Goal: Task Accomplishment & Management: Complete application form

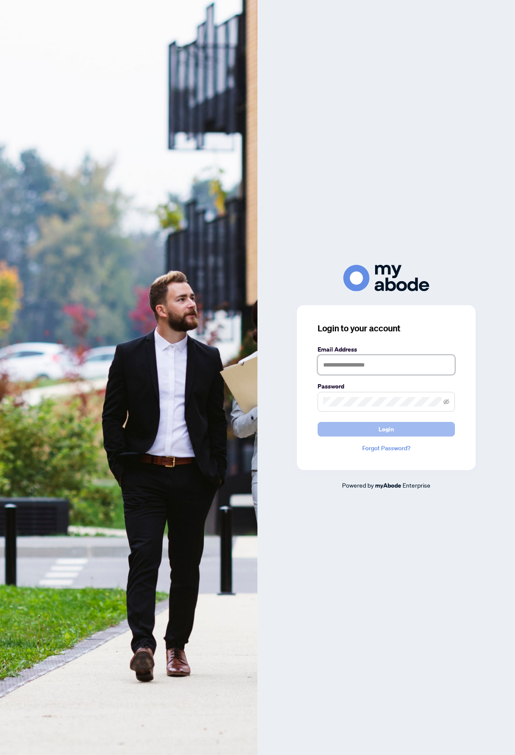
type input "**********"
click at [374, 428] on button "Login" at bounding box center [386, 429] width 137 height 15
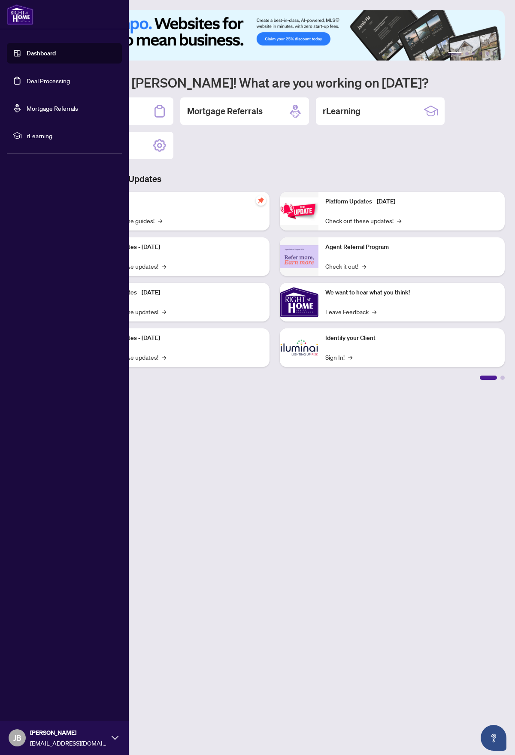
click at [49, 79] on link "Deal Processing" at bounding box center [48, 81] width 43 height 8
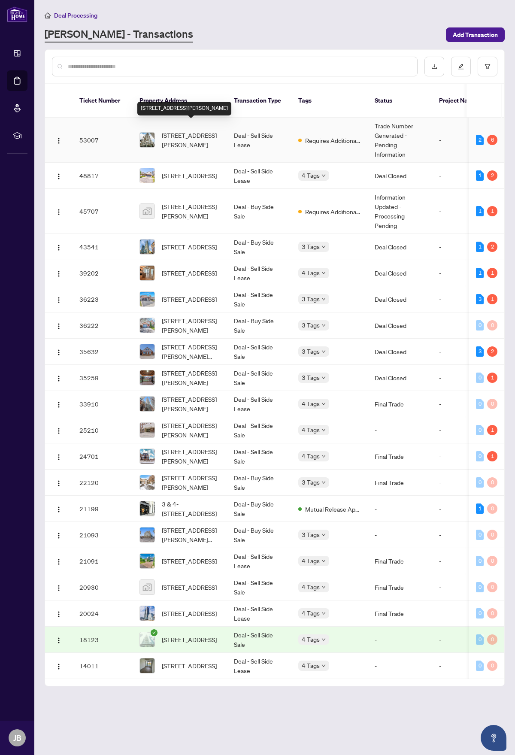
click at [188, 130] on span "[STREET_ADDRESS][PERSON_NAME]" at bounding box center [191, 139] width 58 height 19
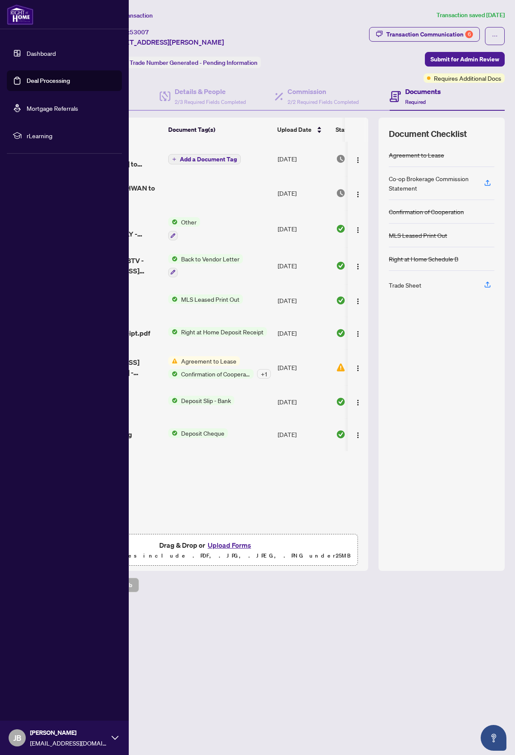
click at [27, 52] on link "Dashboard" at bounding box center [41, 53] width 29 height 8
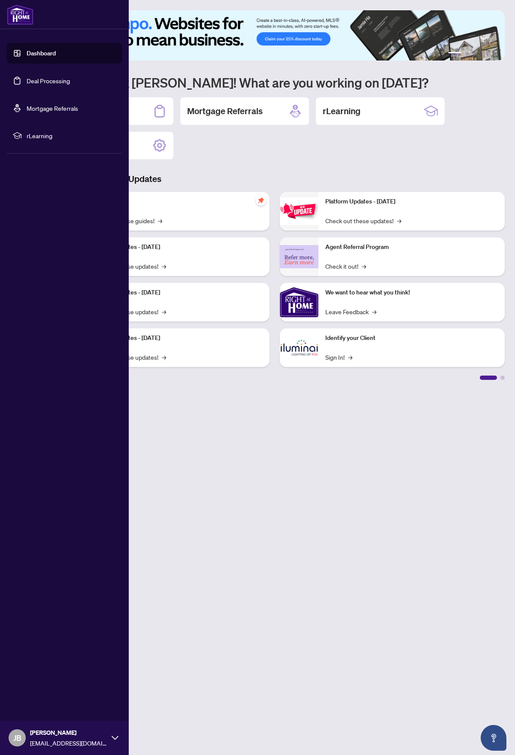
click at [41, 81] on link "Deal Processing" at bounding box center [48, 81] width 43 height 8
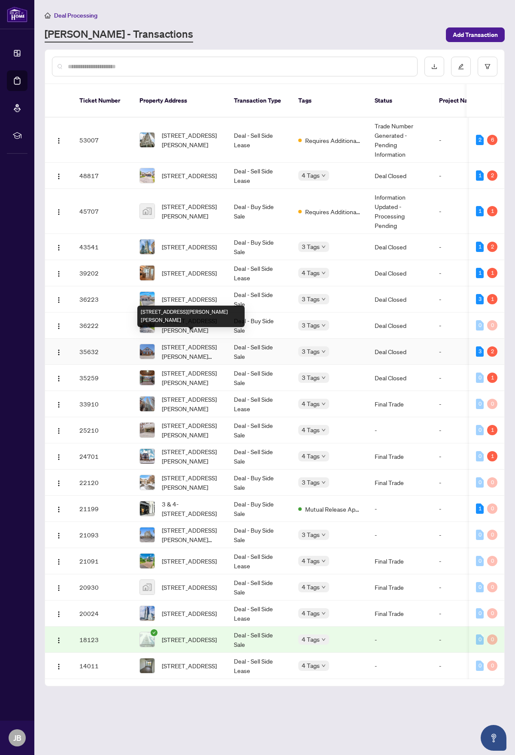
click at [197, 342] on span "[STREET_ADDRESS][PERSON_NAME][PERSON_NAME]" at bounding box center [191, 351] width 58 height 19
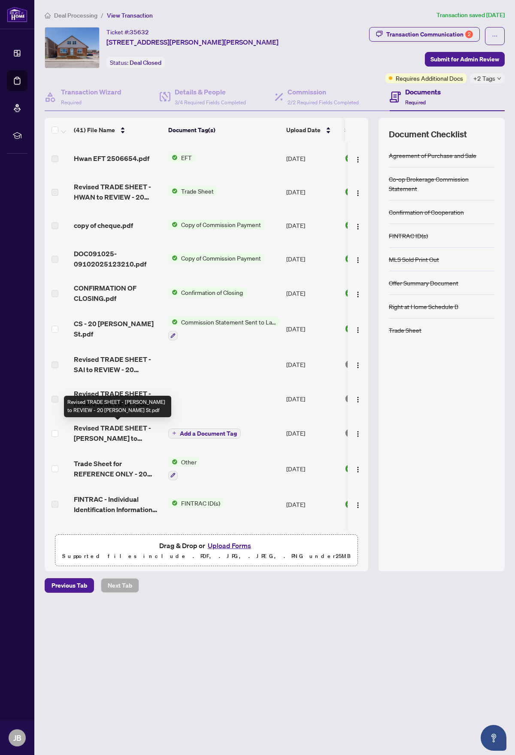
click at [110, 428] on span "Revised TRADE SHEET - [PERSON_NAME] to REVIEW - 20 [PERSON_NAME] St.pdf" at bounding box center [118, 433] width 88 height 21
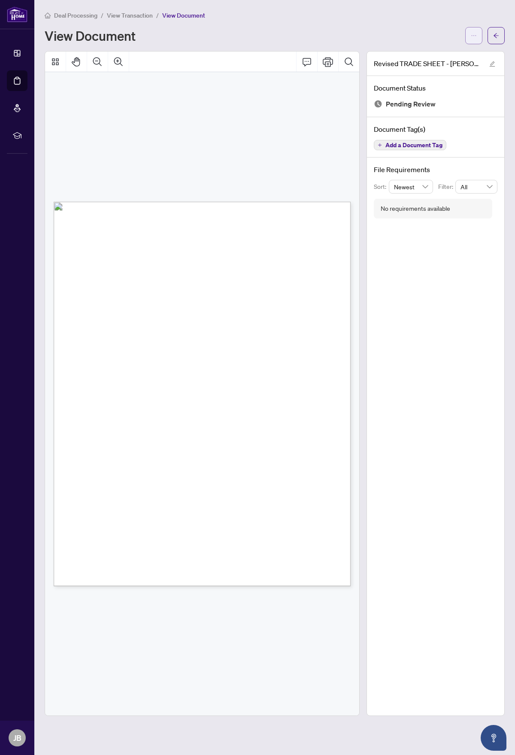
click at [470, 34] on button "button" at bounding box center [473, 35] width 17 height 17
click at [321, 89] on div "Right at Home Realty 2506654 [STREET_ADDRESS][PERSON_NAME][PERSON_NAME] Propert…" at bounding box center [198, 268] width 306 height 393
click at [306, 59] on icon "Comment" at bounding box center [307, 62] width 10 height 10
click at [472, 39] on span "button" at bounding box center [474, 36] width 6 height 14
click at [433, 54] on span "Download" at bounding box center [442, 53] width 65 height 9
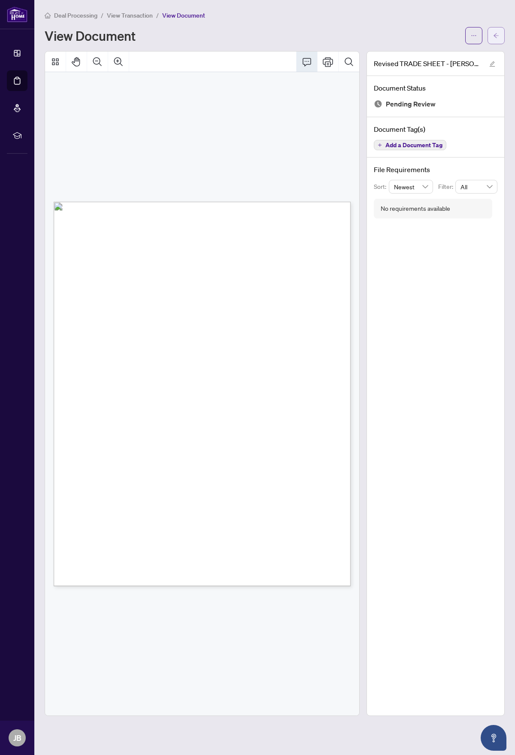
click at [495, 36] on icon "arrow-left" at bounding box center [495, 35] width 5 height 5
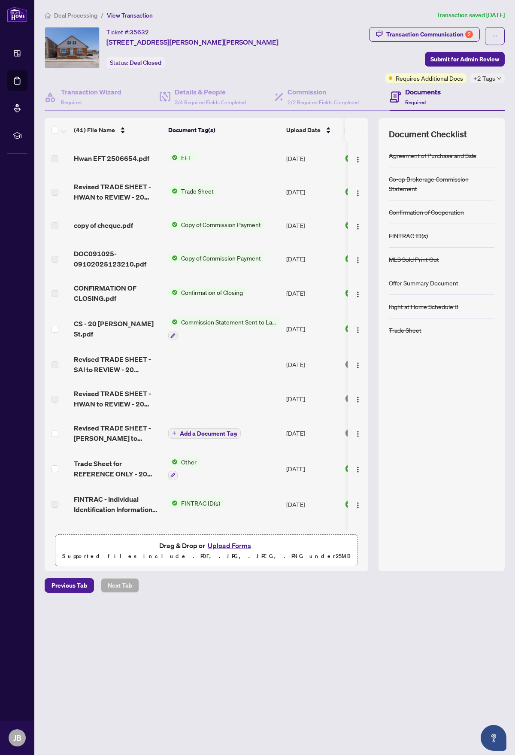
click at [218, 546] on button "Upload Forms" at bounding box center [229, 545] width 48 height 11
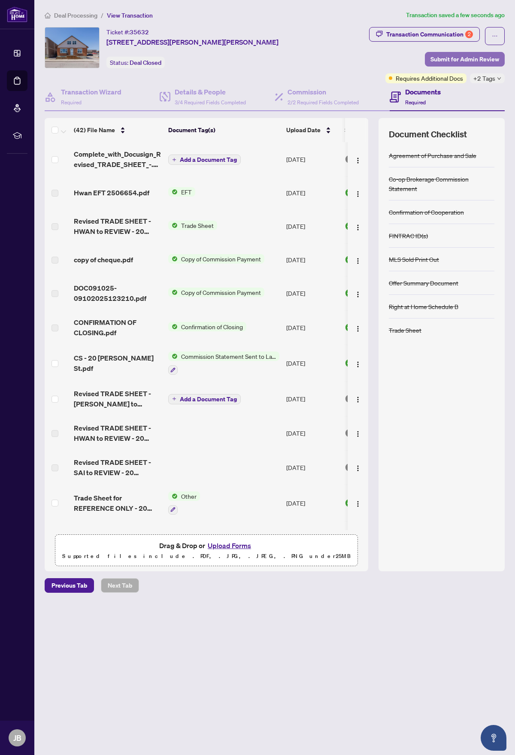
click at [455, 58] on span "Submit for Admin Review" at bounding box center [464, 59] width 69 height 14
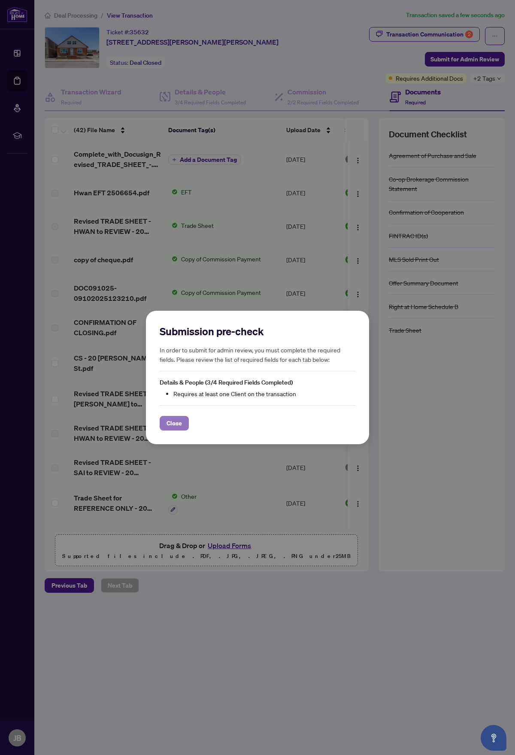
click at [169, 424] on span "Close" at bounding box center [173, 423] width 15 height 14
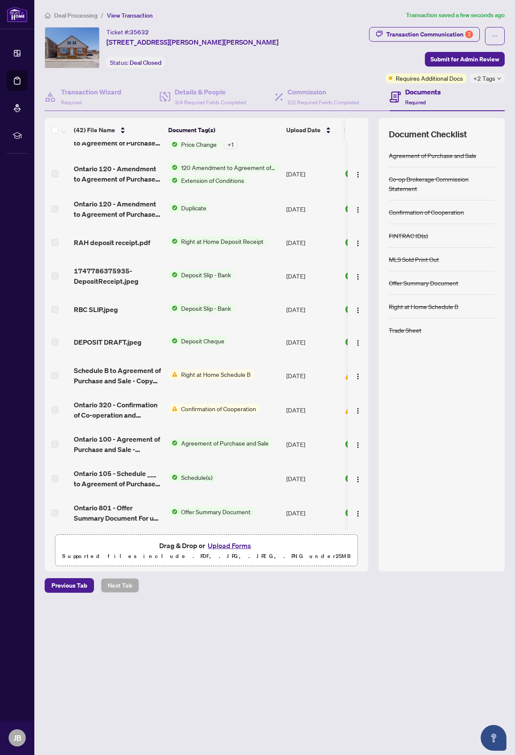
scroll to position [1062, 0]
click at [219, 544] on button "Upload Forms" at bounding box center [229, 545] width 48 height 11
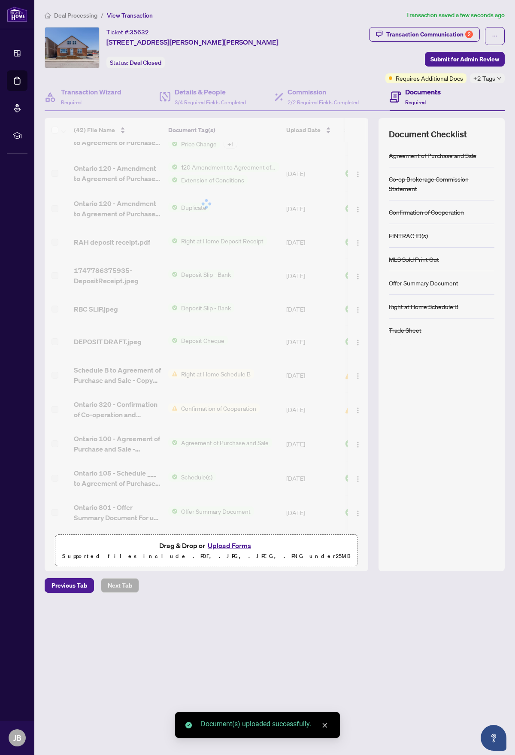
click at [323, 726] on icon "close" at bounding box center [325, 725] width 6 height 6
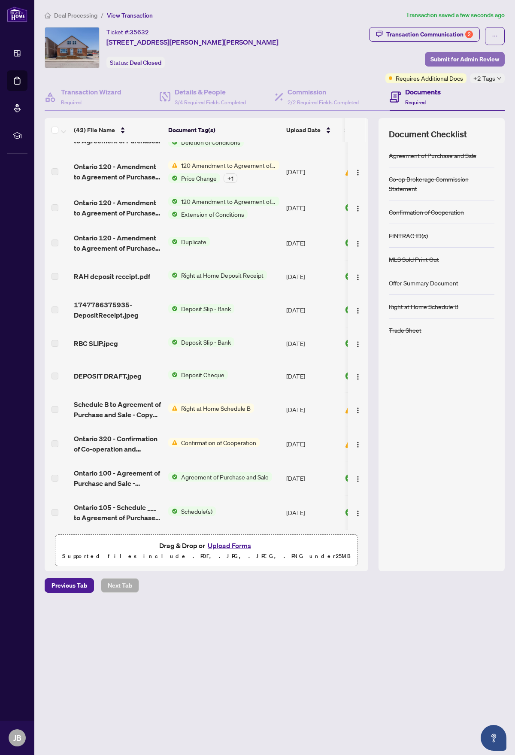
click at [457, 59] on span "Submit for Admin Review" at bounding box center [464, 59] width 69 height 14
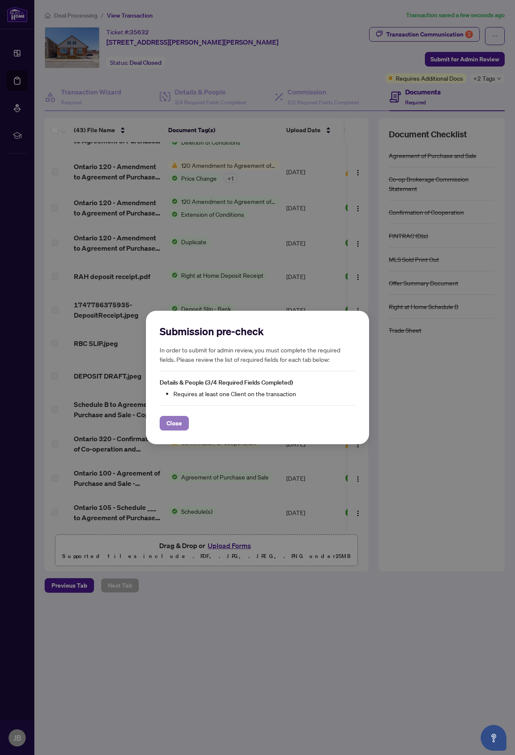
click at [173, 421] on span "Close" at bounding box center [173, 423] width 15 height 14
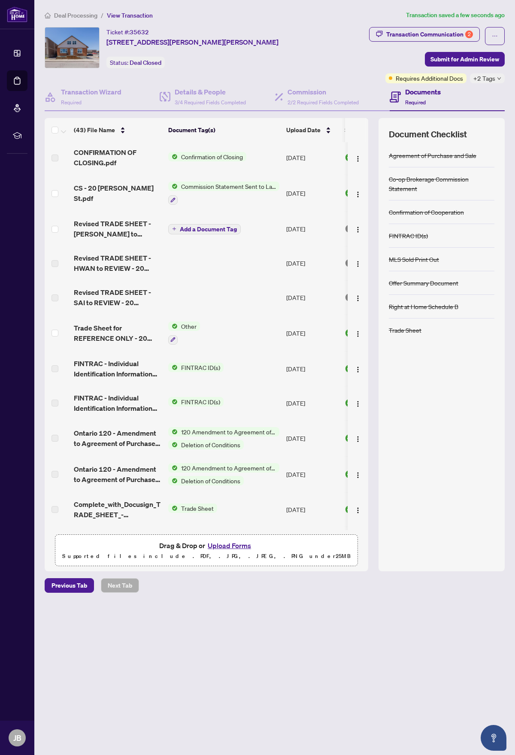
scroll to position [161, 0]
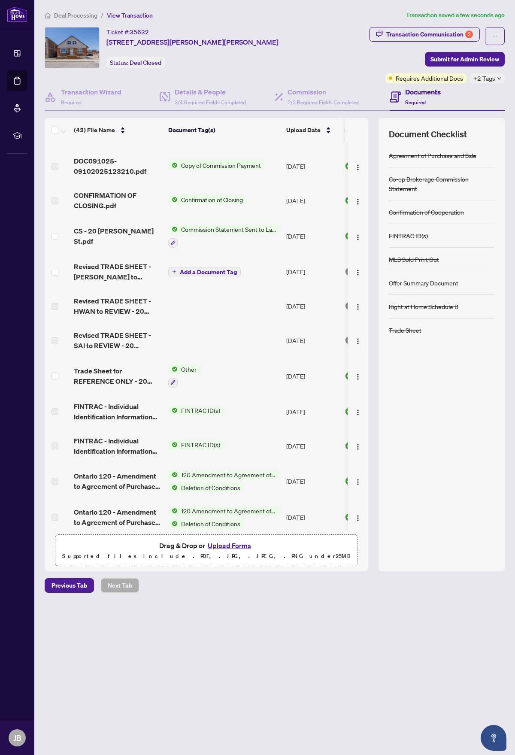
click at [194, 271] on span "Add a Document Tag" at bounding box center [208, 272] width 57 height 6
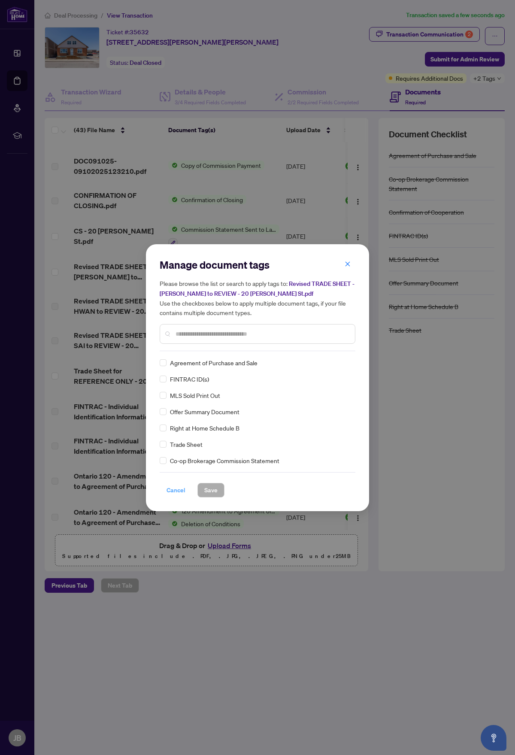
click at [172, 489] on span "Cancel" at bounding box center [175, 490] width 19 height 14
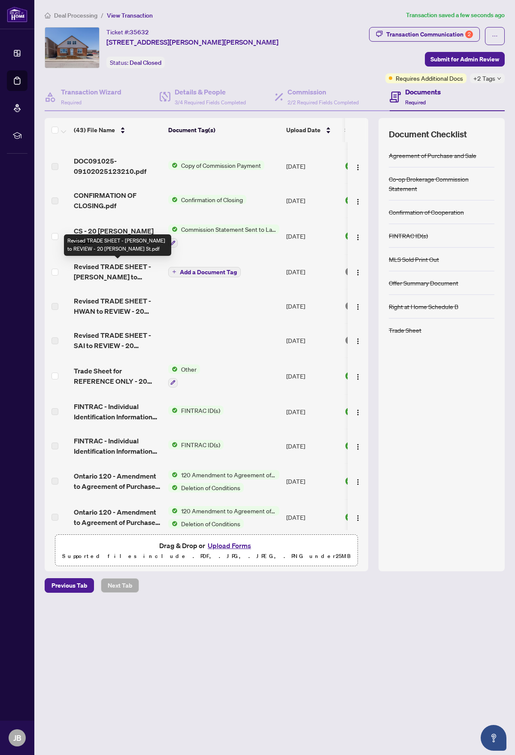
click at [116, 271] on span "Revised TRADE SHEET - [PERSON_NAME] to REVIEW - 20 [PERSON_NAME] St.pdf" at bounding box center [118, 271] width 88 height 21
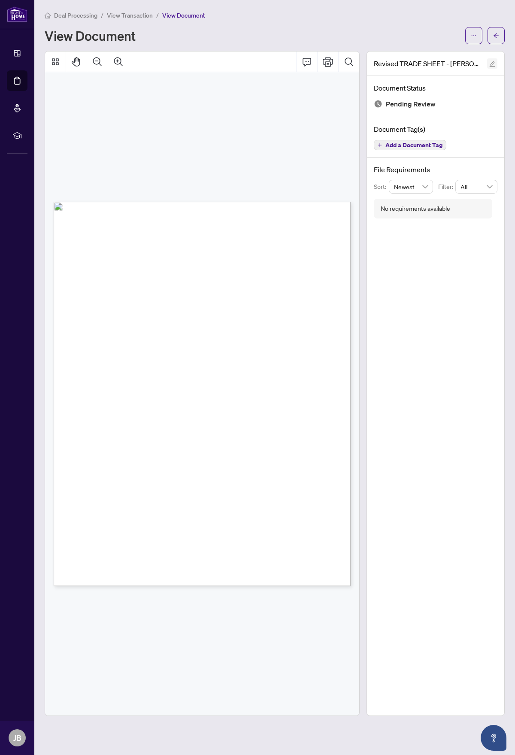
click at [493, 61] on icon "edit" at bounding box center [493, 64] width 6 height 6
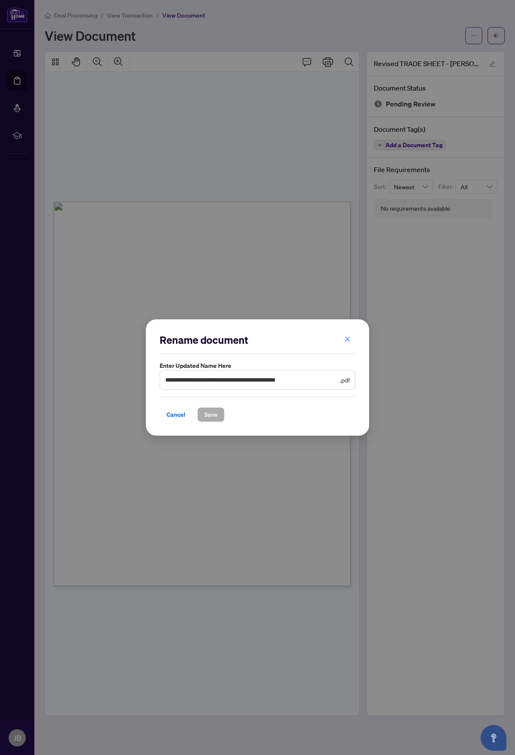
click at [345, 380] on span ".pdf" at bounding box center [345, 379] width 10 height 9
click at [204, 376] on input "**********" at bounding box center [251, 379] width 173 height 9
click at [348, 338] on icon "close" at bounding box center [348, 339] width 6 height 6
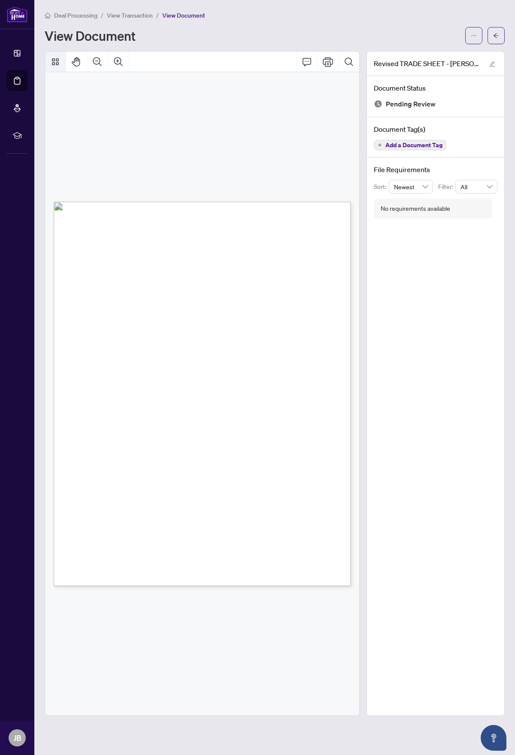
click at [58, 59] on icon "Thumbnails" at bounding box center [55, 62] width 10 height 10
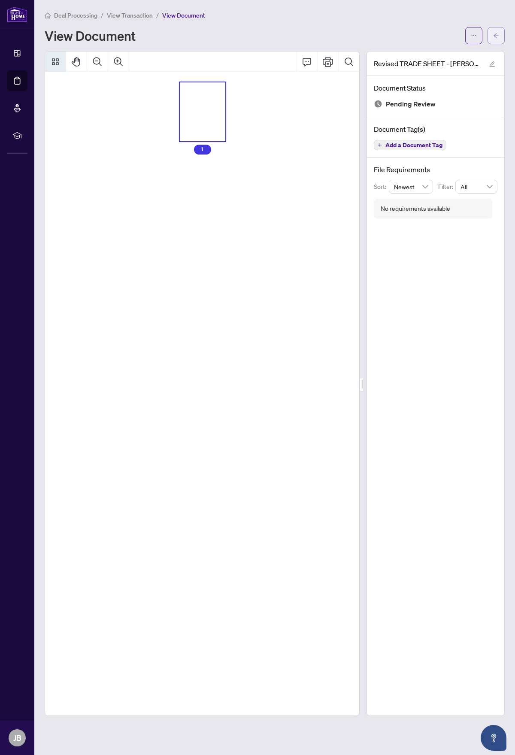
click at [491, 36] on button "button" at bounding box center [495, 35] width 17 height 17
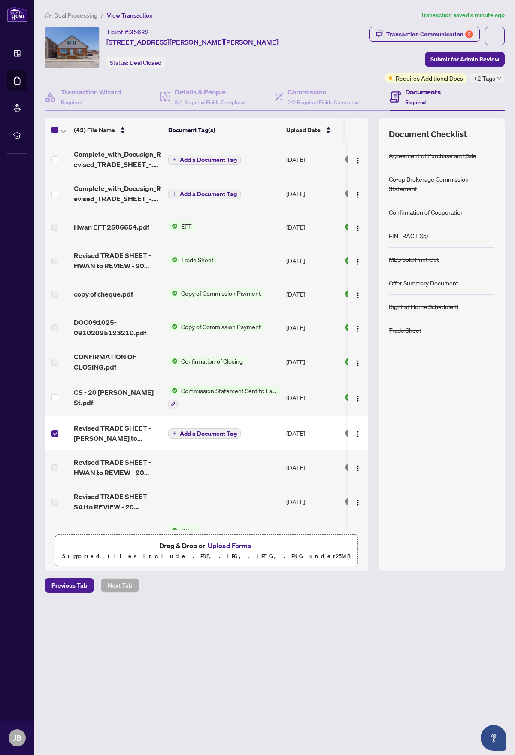
click at [219, 545] on button "Upload Forms" at bounding box center [229, 545] width 48 height 11
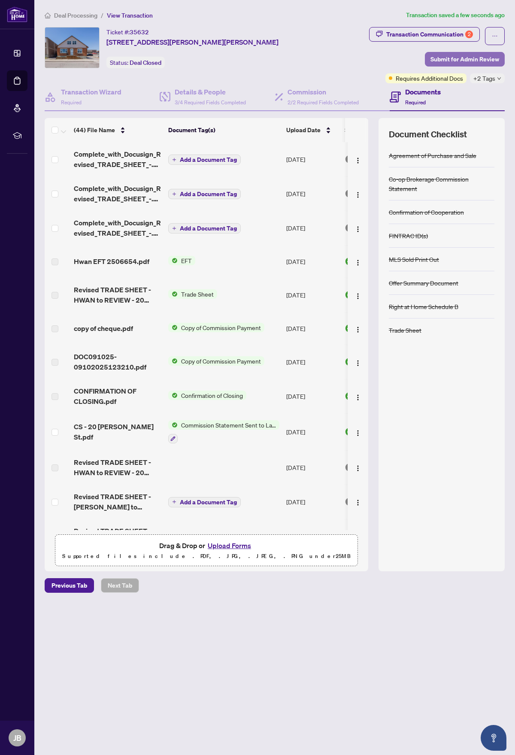
click at [452, 59] on span "Submit for Admin Review" at bounding box center [464, 59] width 69 height 14
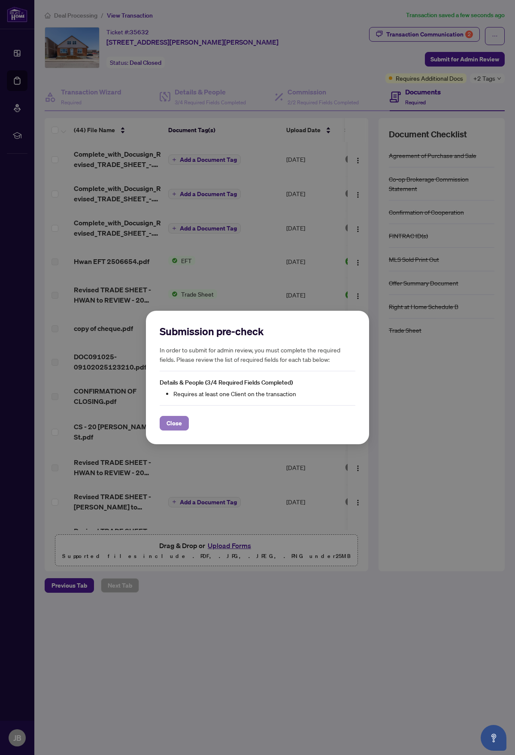
click at [170, 423] on span "Close" at bounding box center [173, 423] width 15 height 14
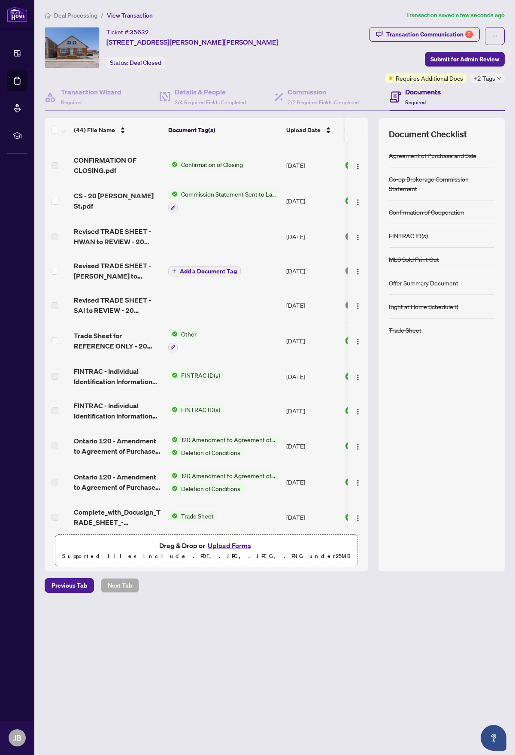
scroll to position [172, 0]
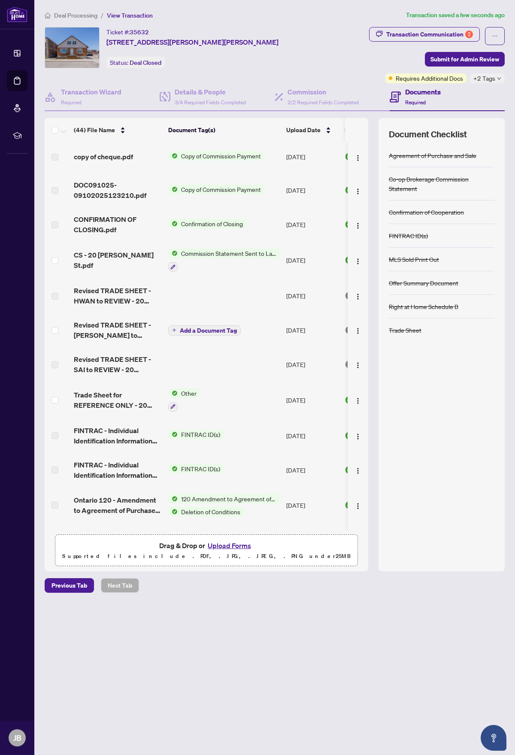
click at [192, 329] on span "Add a Document Tag" at bounding box center [208, 330] width 57 height 6
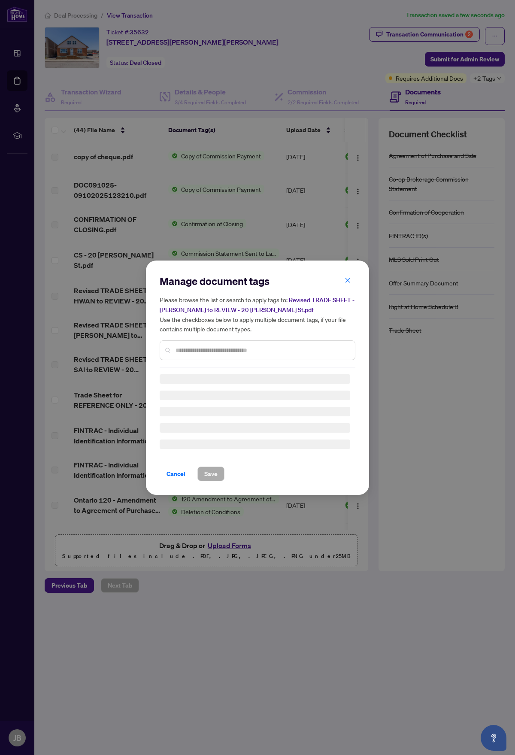
click at [191, 349] on div "Manage document tags Please browse the list or search to apply tags to: Revised…" at bounding box center [258, 320] width 196 height 93
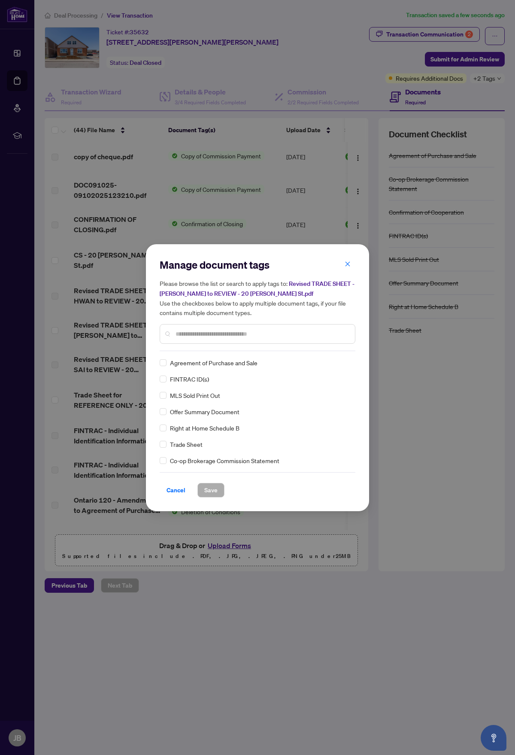
click at [180, 336] on input "text" at bounding box center [262, 333] width 173 height 9
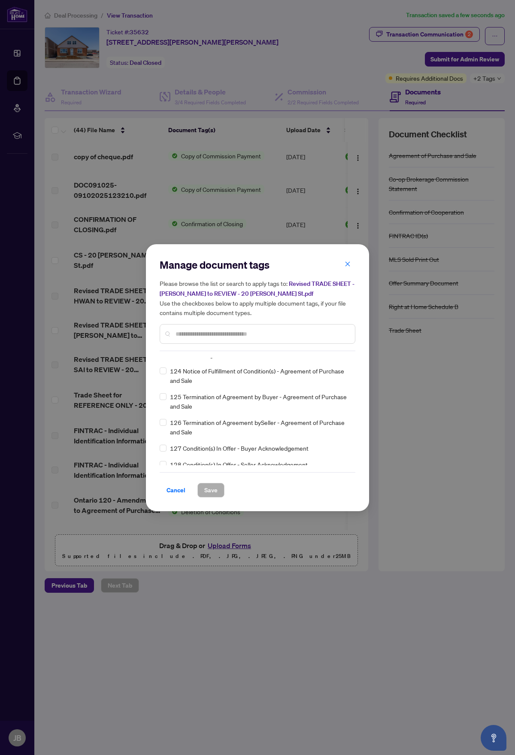
scroll to position [2446, 0]
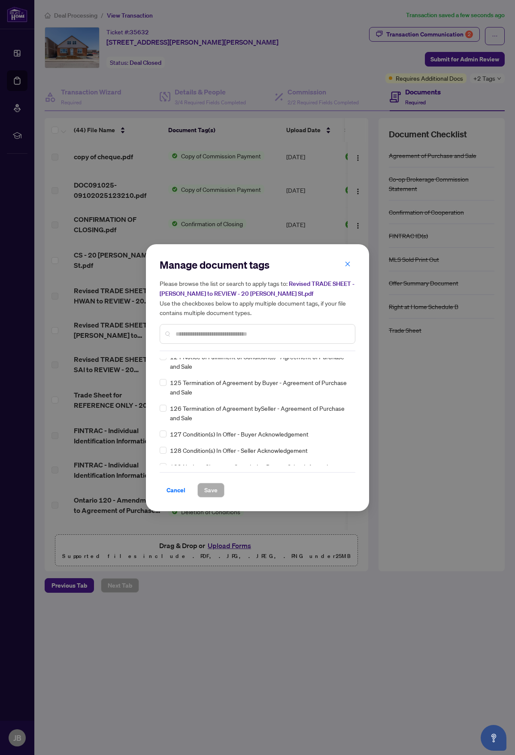
drag, startPoint x: 174, startPoint y: 488, endPoint x: 176, endPoint y: 478, distance: 10.1
click at [174, 488] on span "Cancel" at bounding box center [175, 490] width 19 height 14
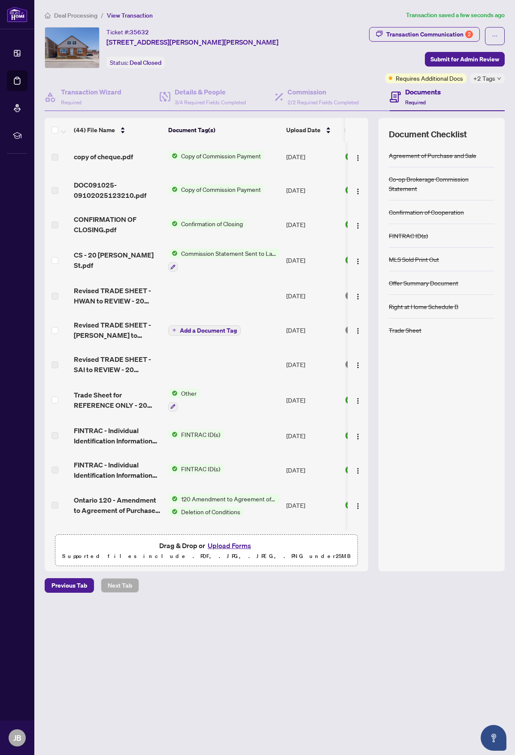
click at [176, 329] on icon "plus" at bounding box center [174, 330] width 4 height 4
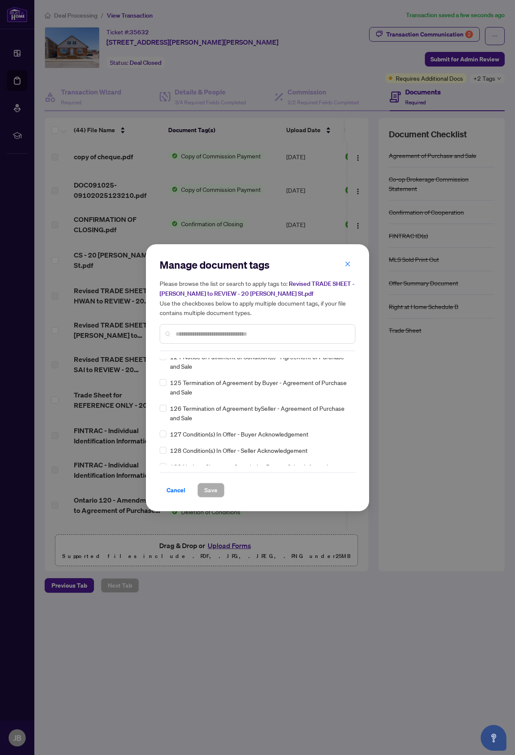
scroll to position [0, 0]
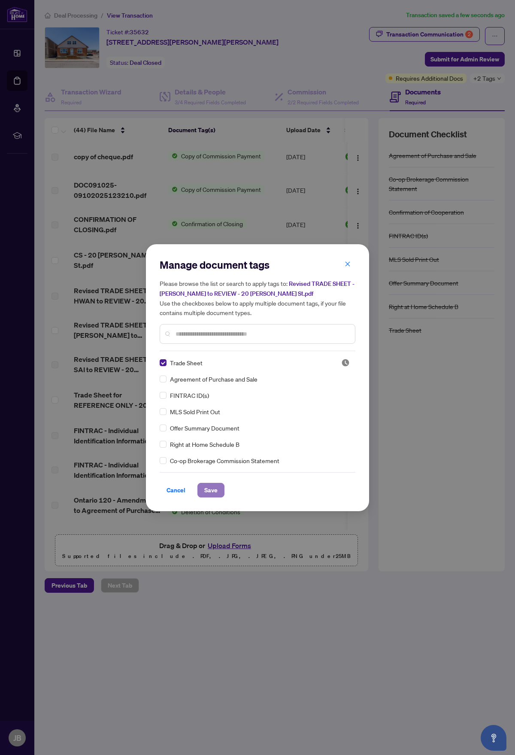
click at [211, 489] on span "Save" at bounding box center [210, 490] width 13 height 14
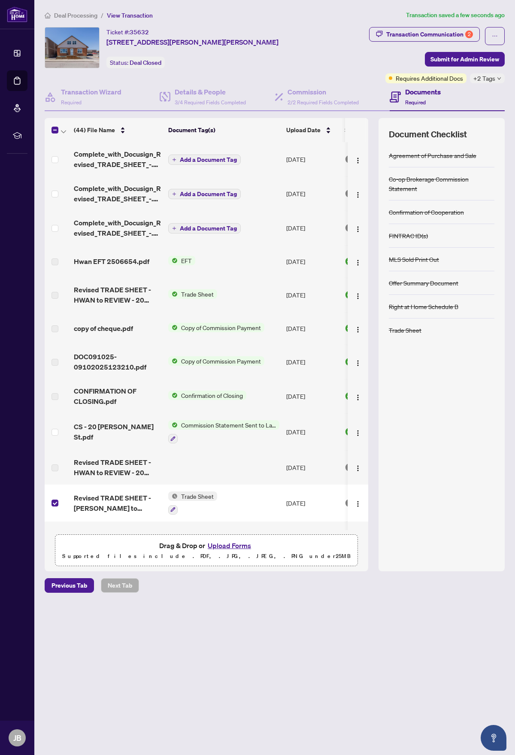
click at [219, 543] on button "Upload Forms" at bounding box center [229, 545] width 48 height 11
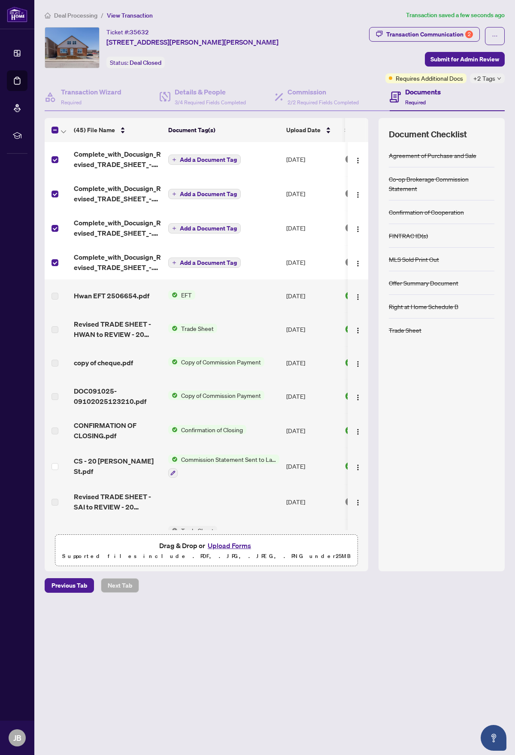
click at [448, 58] on span "Submit for Admin Review" at bounding box center [464, 59] width 69 height 14
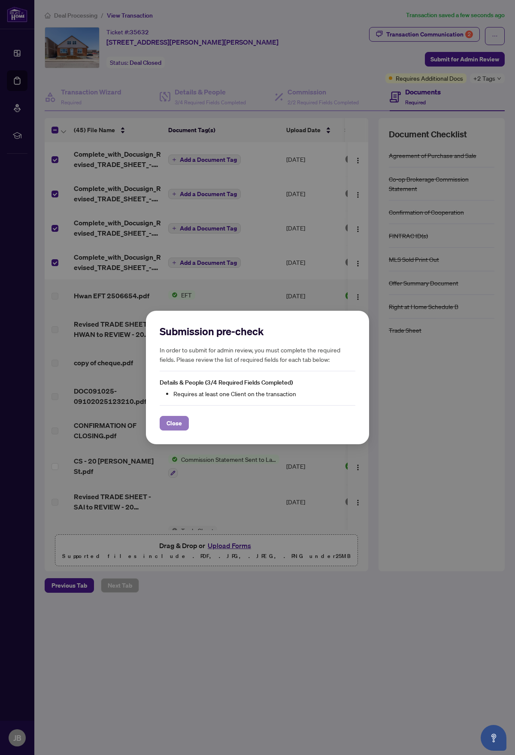
click at [176, 422] on span "Close" at bounding box center [173, 423] width 15 height 14
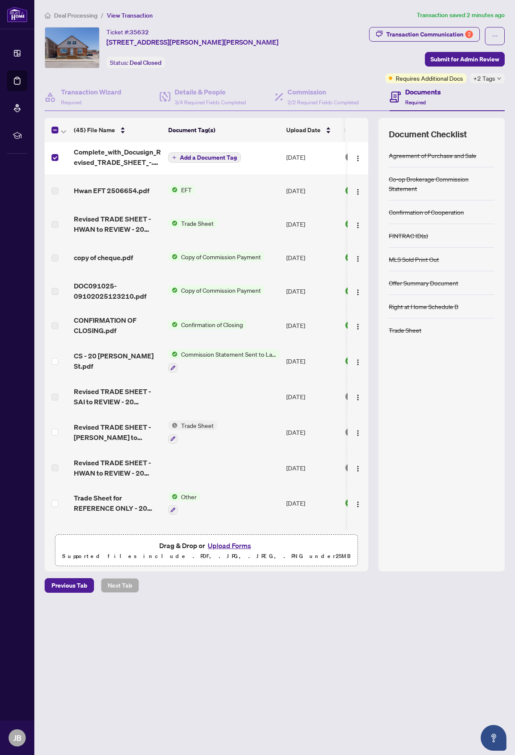
scroll to position [172, 0]
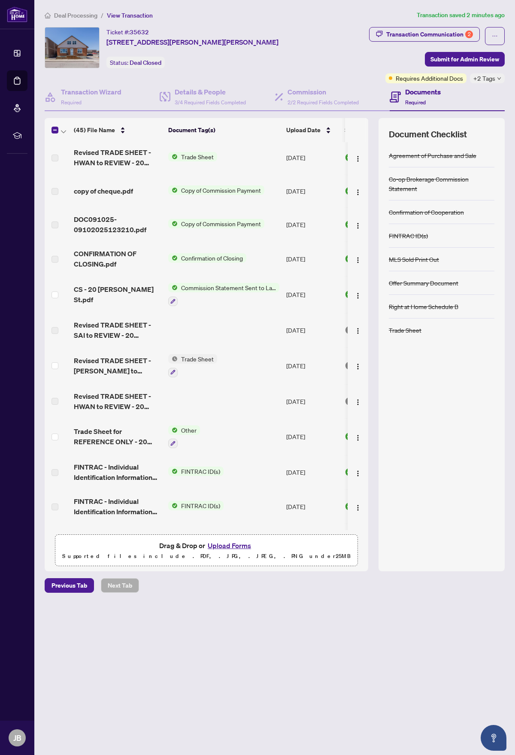
click at [225, 546] on button "Upload Forms" at bounding box center [229, 545] width 48 height 11
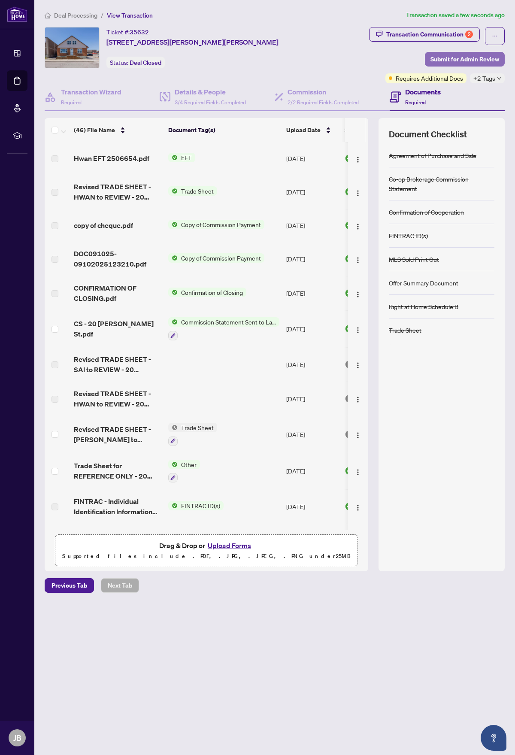
click at [454, 58] on span "Submit for Admin Review" at bounding box center [464, 59] width 69 height 14
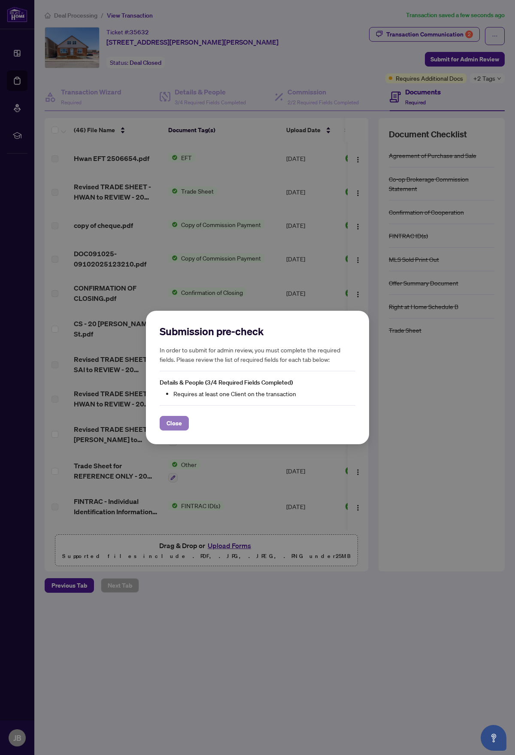
click at [174, 423] on span "Close" at bounding box center [173, 423] width 15 height 14
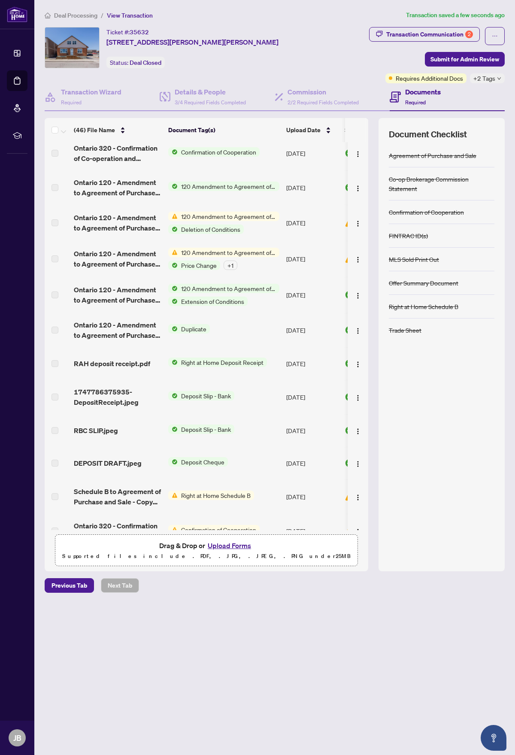
scroll to position [1202, 0]
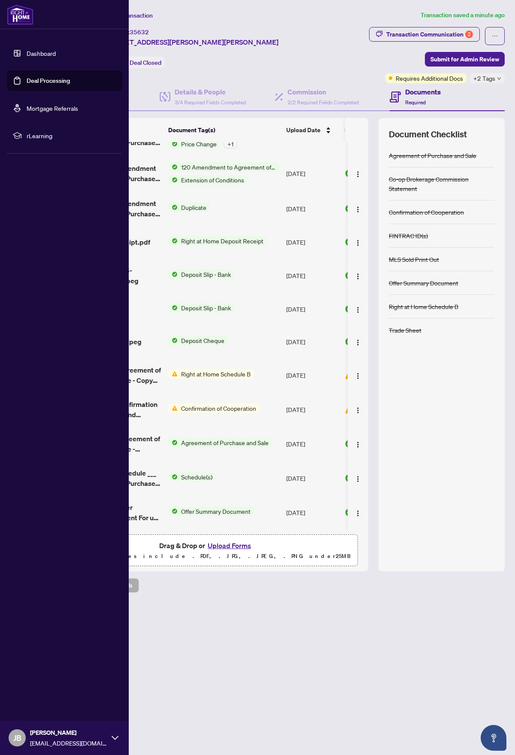
click at [37, 51] on link "Dashboard" at bounding box center [41, 53] width 29 height 8
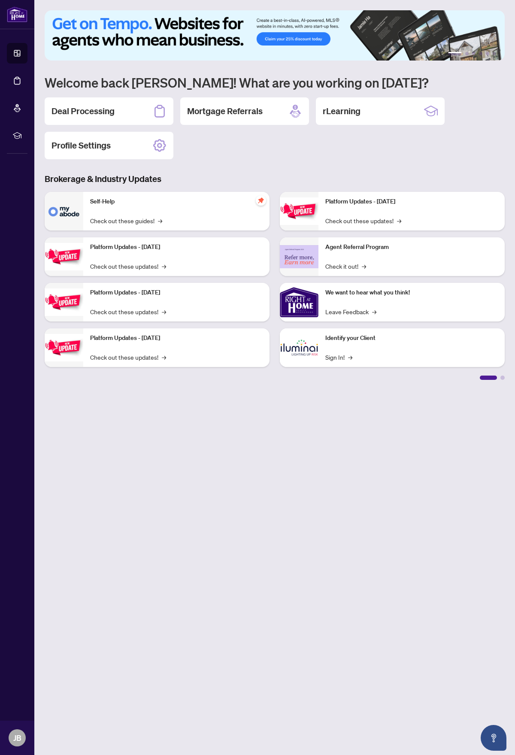
click at [227, 156] on div "Deal Processing Mortgage Referrals rLearning Profile Settings" at bounding box center [275, 128] width 460 height 62
click at [116, 116] on div "Deal Processing" at bounding box center [109, 110] width 129 height 27
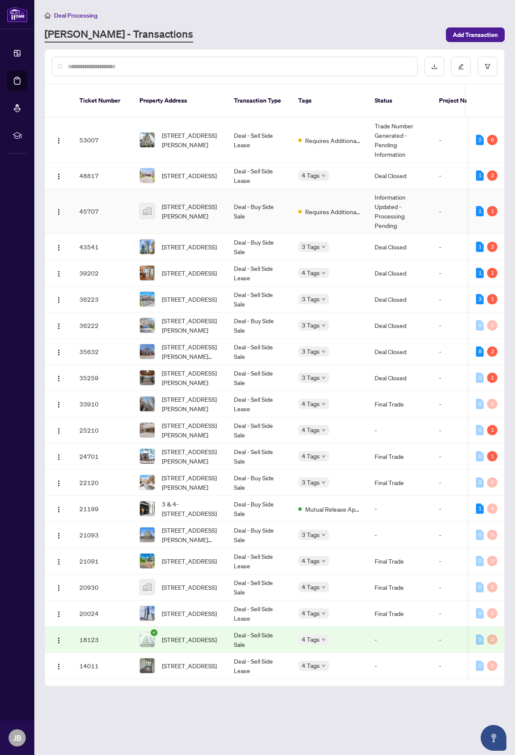
click at [221, 201] on td "[STREET_ADDRESS][PERSON_NAME]" at bounding box center [180, 211] width 94 height 45
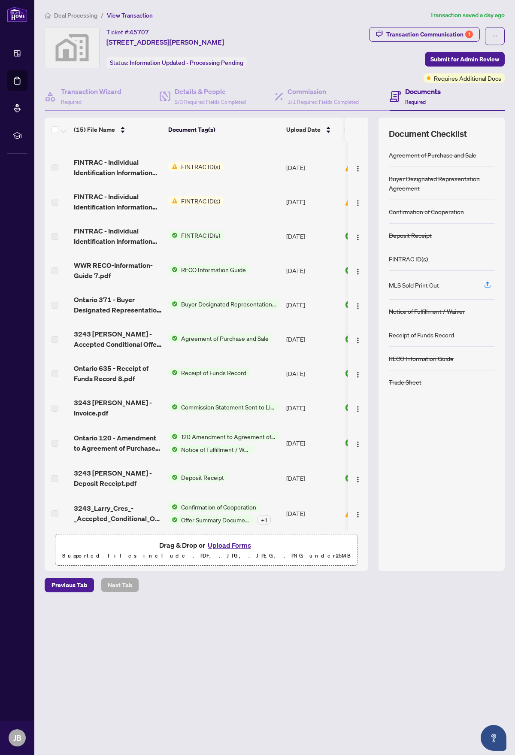
scroll to position [133, 0]
